Goal: Navigation & Orientation: Understand site structure

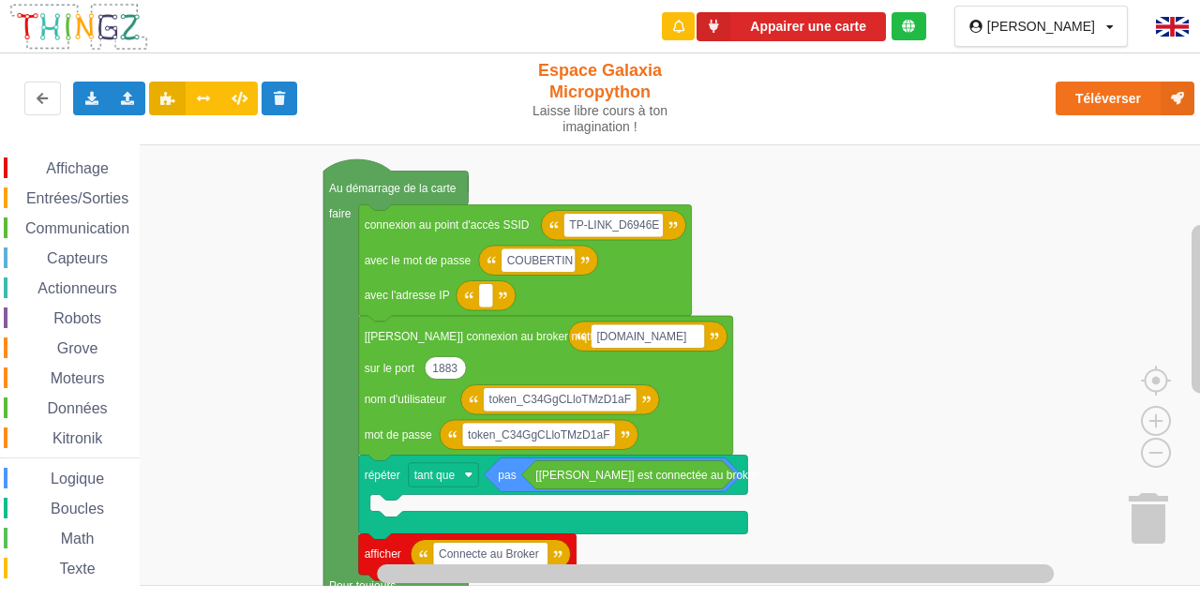
click at [65, 311] on span "Robots" at bounding box center [77, 318] width 53 height 16
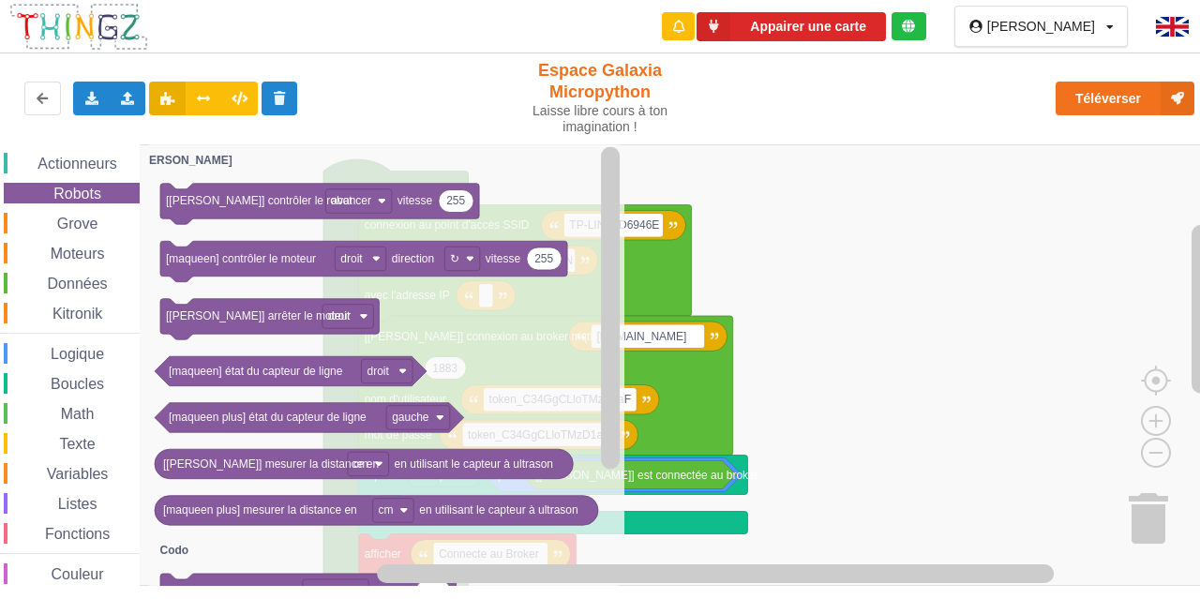
scroll to position [142, 0]
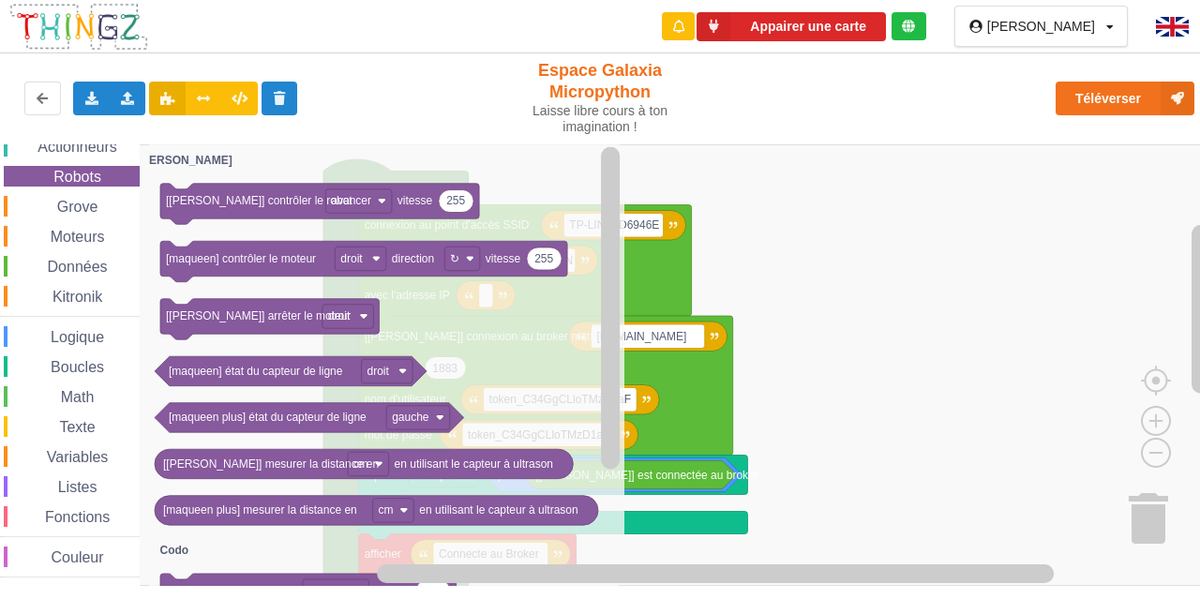
click at [78, 305] on span "Kitronik" at bounding box center [77, 297] width 55 height 16
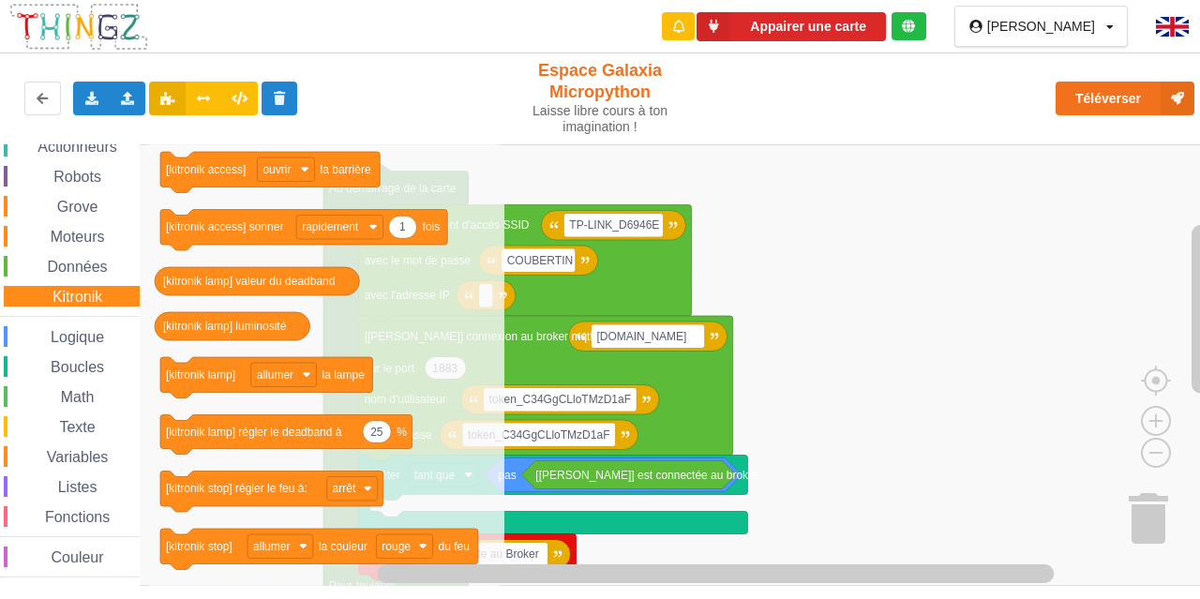
click at [76, 273] on span "Données" at bounding box center [78, 267] width 66 height 16
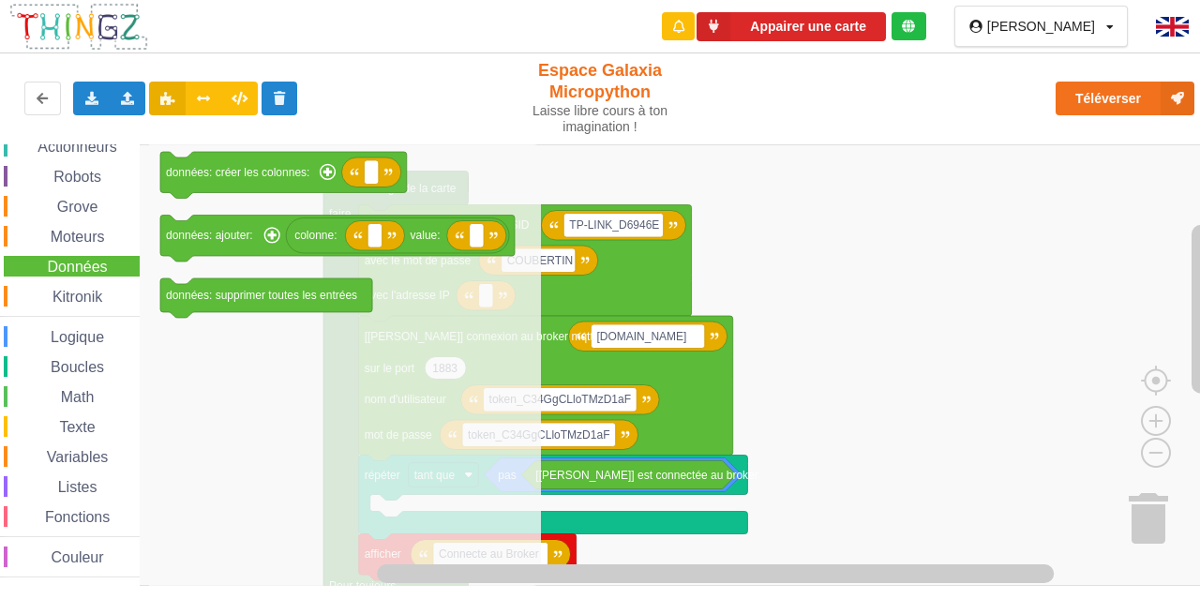
click at [88, 207] on span "Grove" at bounding box center [77, 207] width 47 height 16
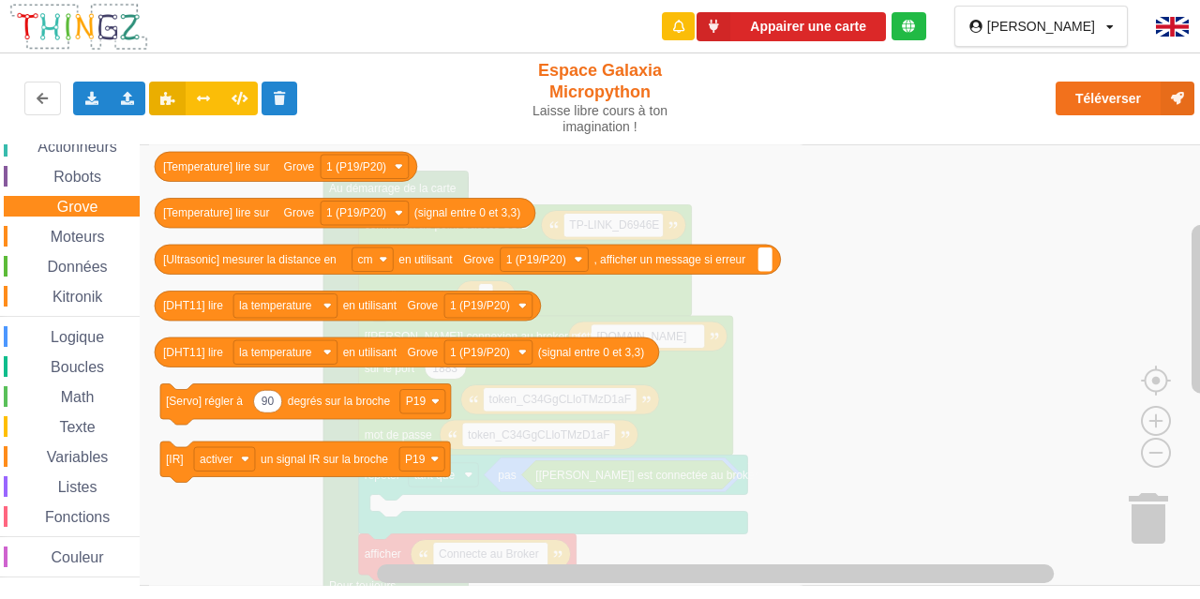
click at [104, 521] on span "Fonctions" at bounding box center [77, 517] width 70 height 16
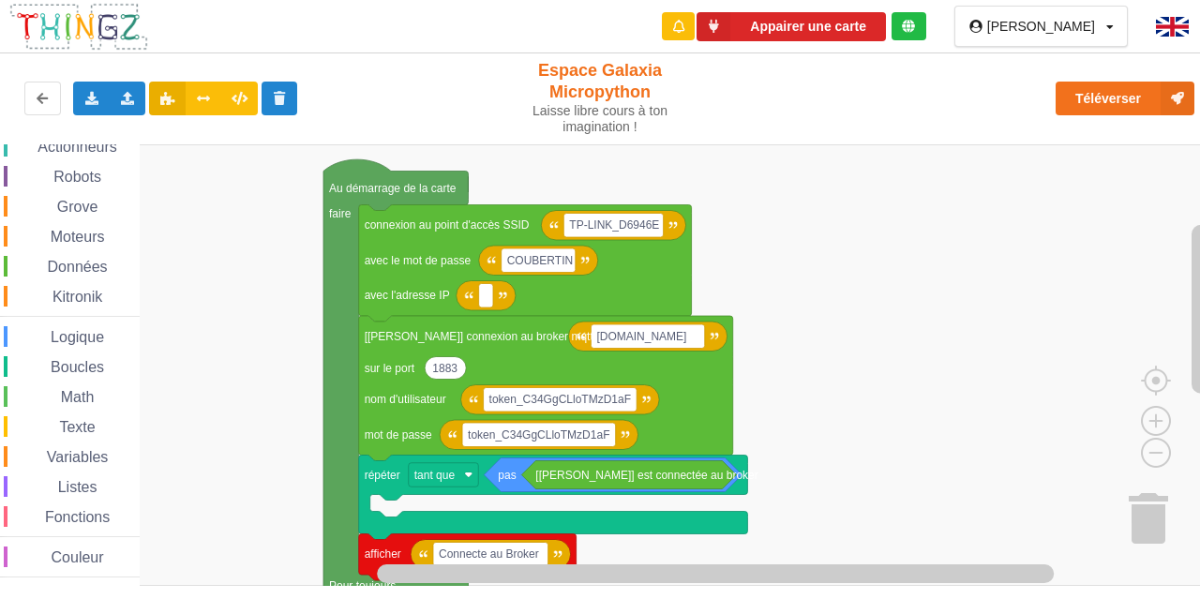
click at [95, 561] on span "Couleur" at bounding box center [78, 557] width 58 height 16
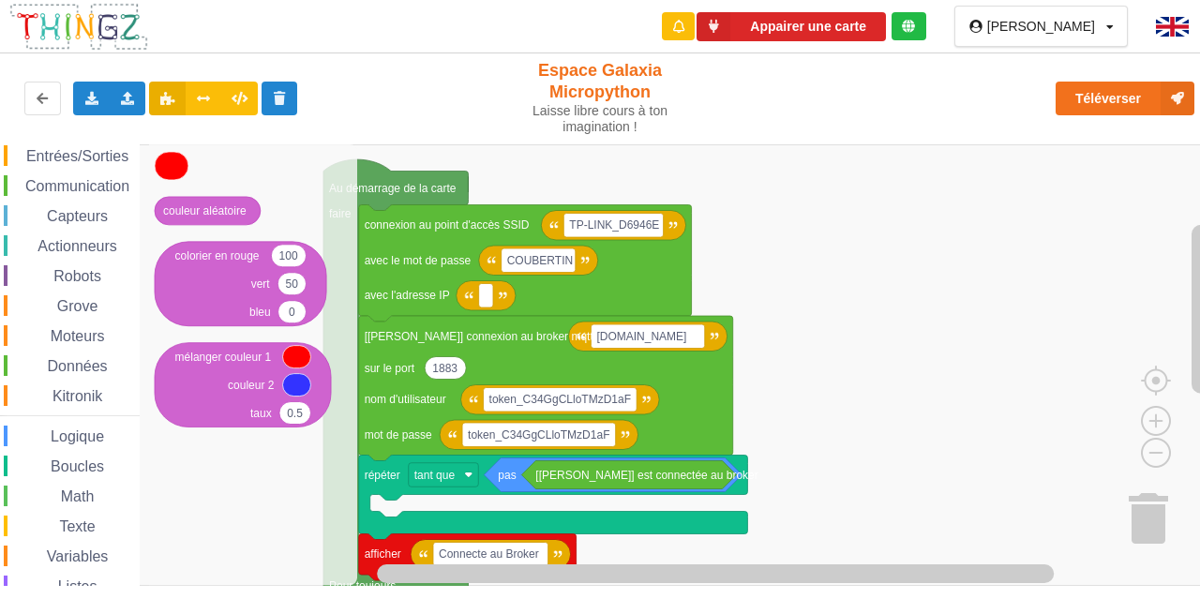
scroll to position [0, 0]
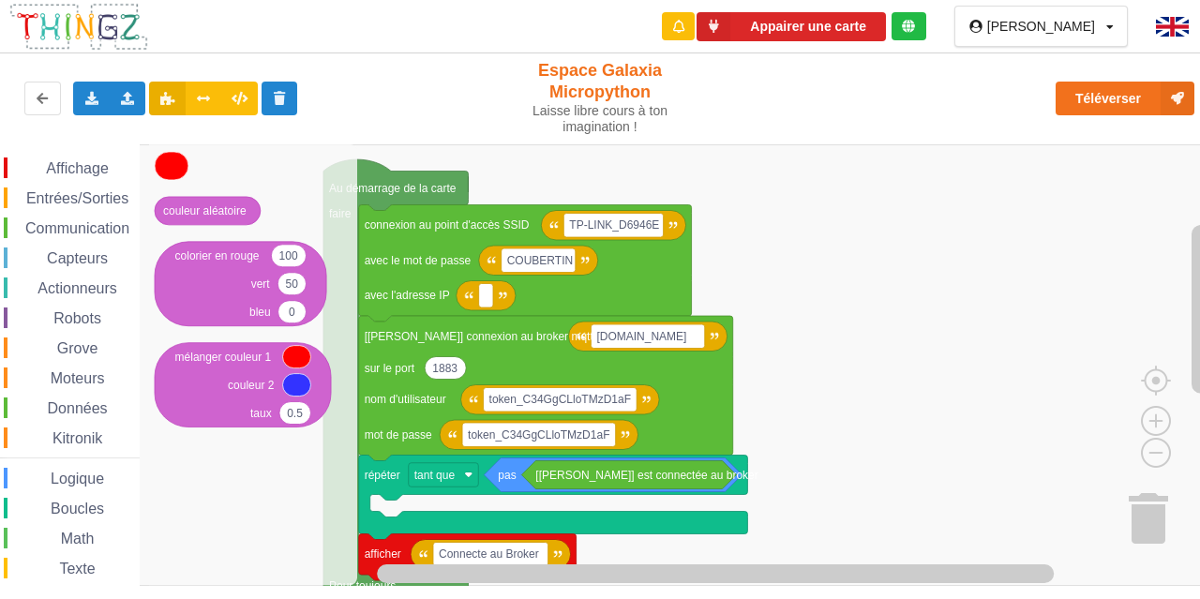
click at [79, 199] on span "Entrées/Sorties" at bounding box center [77, 198] width 108 height 16
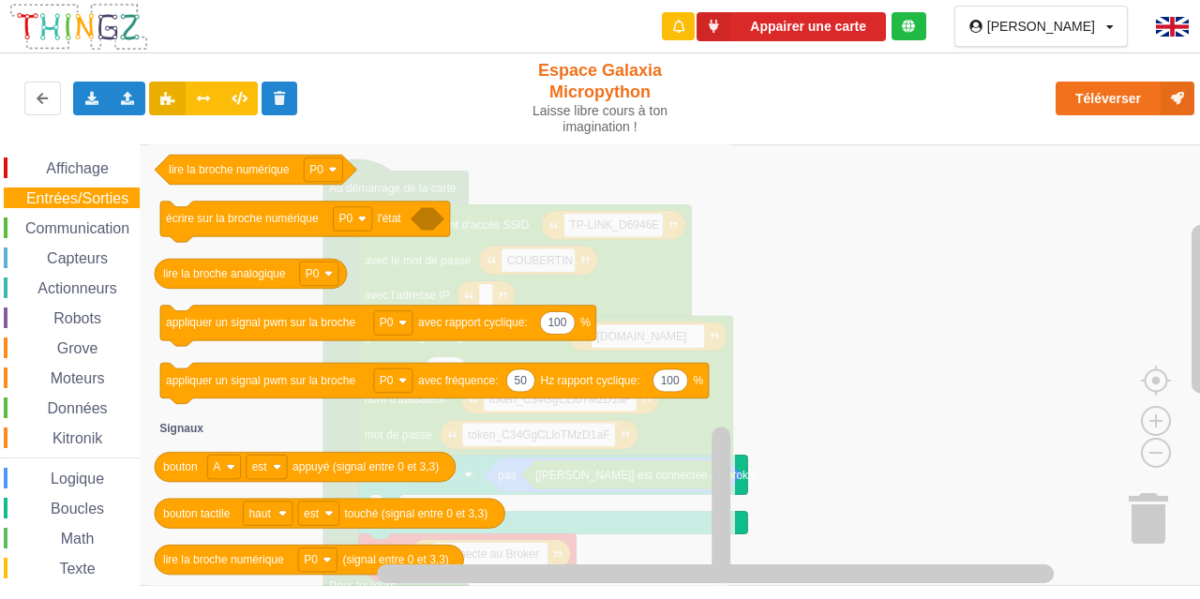
click at [67, 232] on span "Communication" at bounding box center [78, 228] width 110 height 16
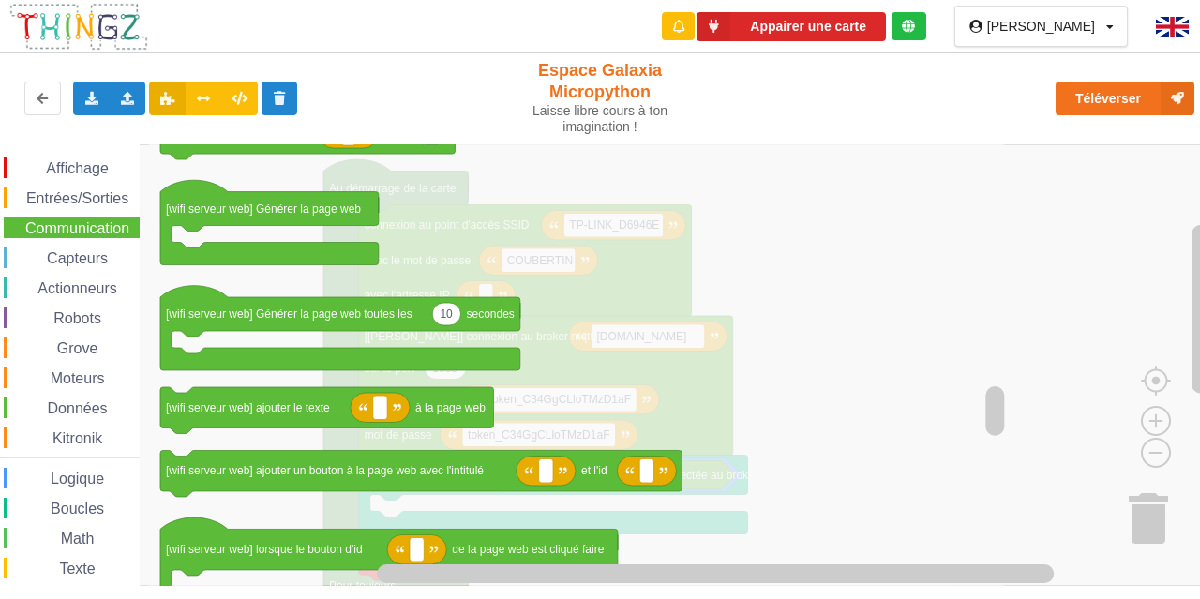
click at [74, 256] on span "Capteurs" at bounding box center [77, 258] width 67 height 16
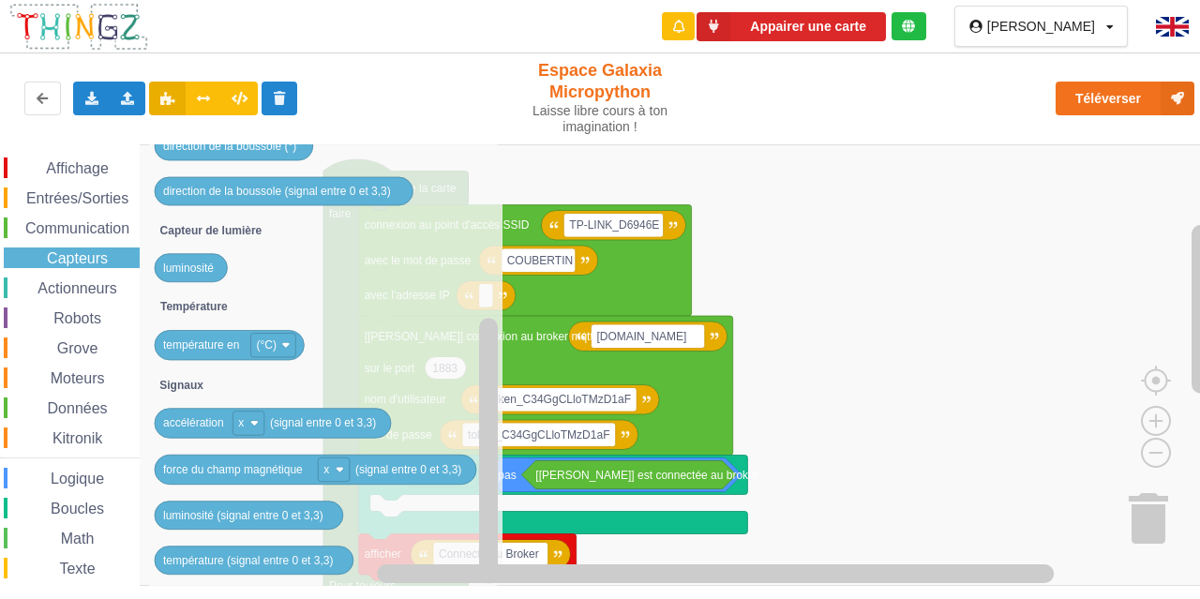
click at [68, 281] on span "Actionneurs" at bounding box center [77, 288] width 85 height 16
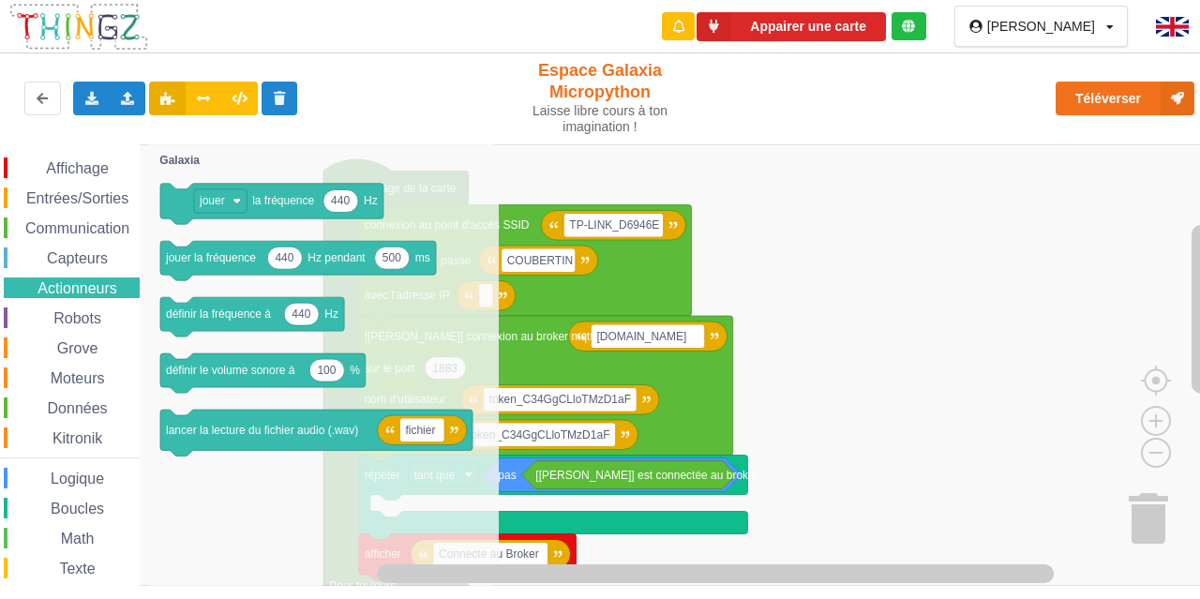
click at [87, 379] on span "Moteurs" at bounding box center [78, 378] width 60 height 16
